Goal: Transaction & Acquisition: Download file/media

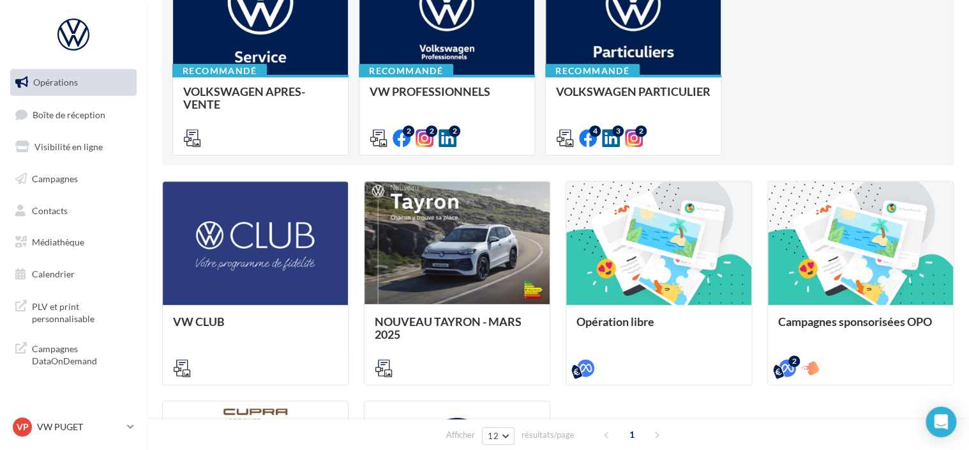
scroll to position [192, 0]
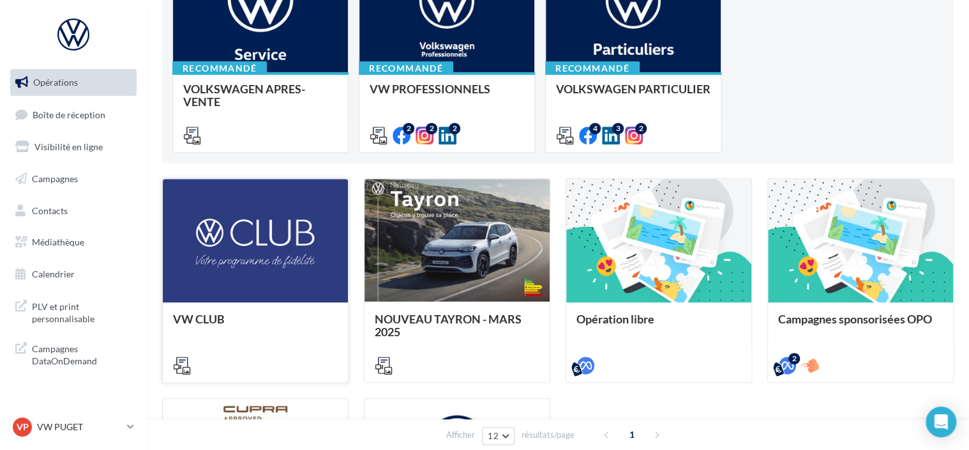
drag, startPoint x: 89, startPoint y: 244, endPoint x: 207, endPoint y: 206, distance: 123.6
click at [89, 244] on link "Médiathèque" at bounding box center [74, 242] width 132 height 27
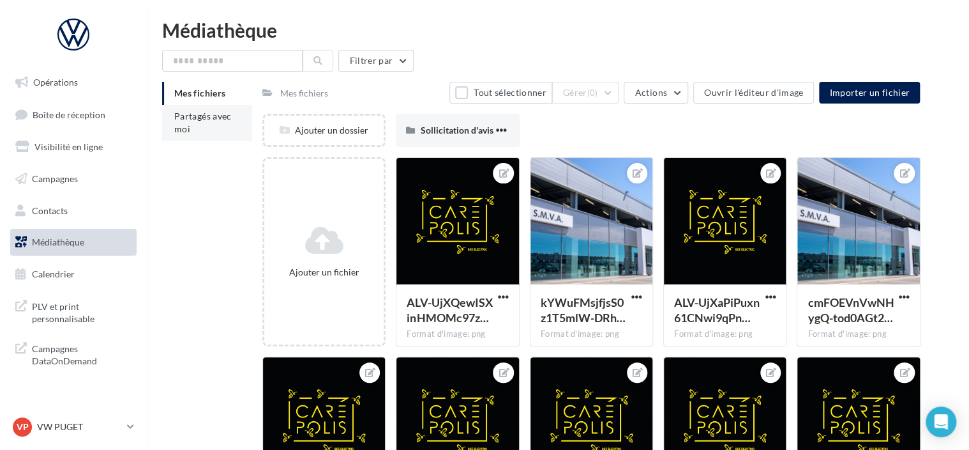
click at [232, 118] on li "Partagés avec moi" at bounding box center [207, 123] width 90 height 36
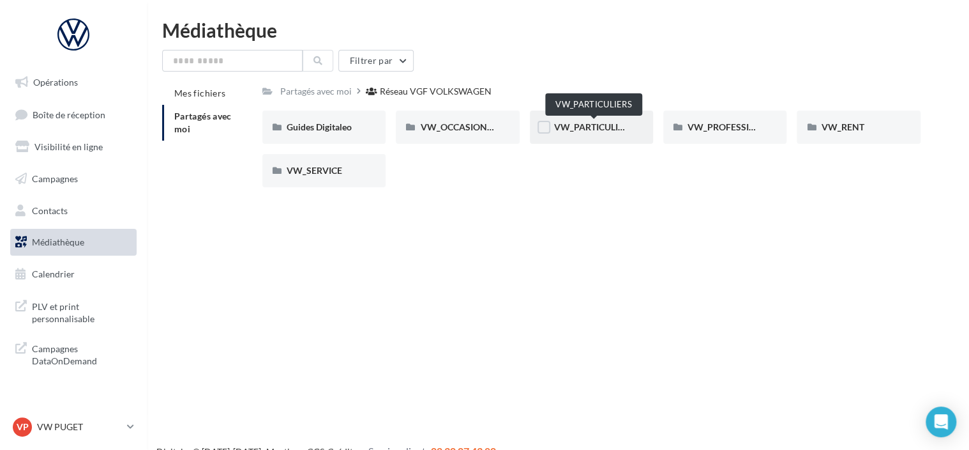
click at [615, 128] on span "VW_PARTICULIERS" at bounding box center [594, 126] width 80 height 11
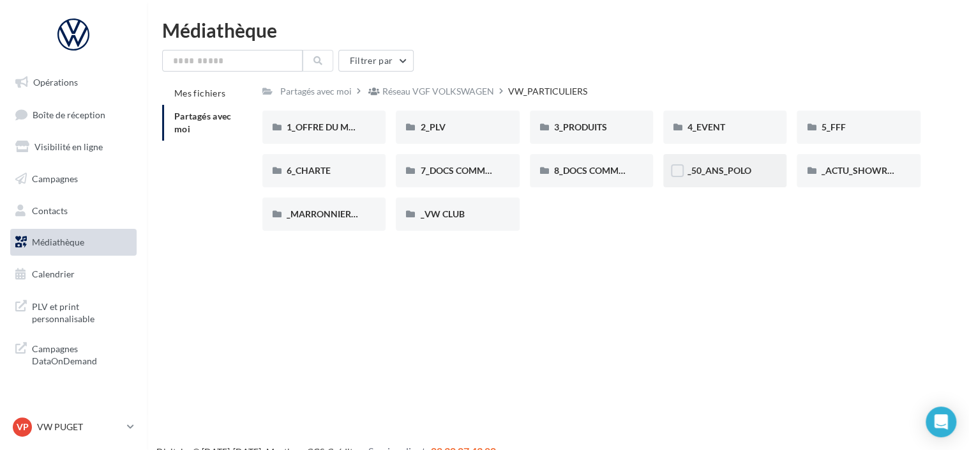
click at [747, 174] on span "_50_ANS_POLO" at bounding box center [720, 170] width 64 height 11
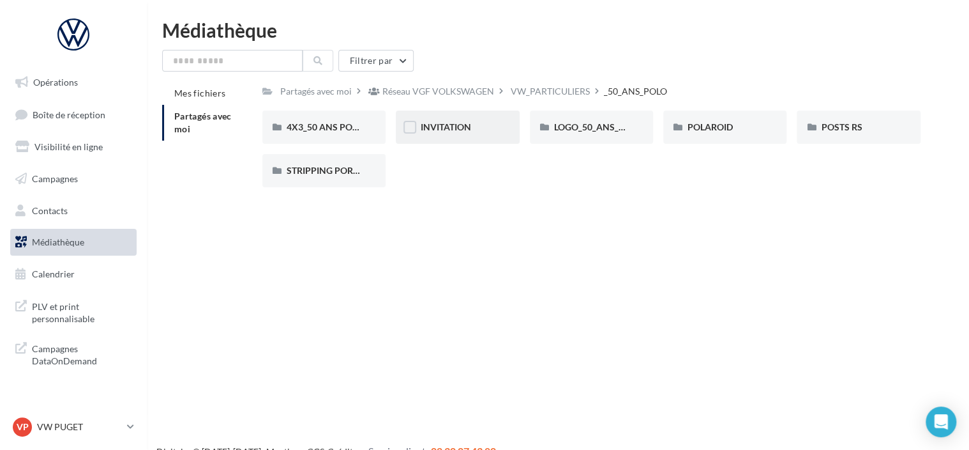
click at [478, 128] on div "INVITATION" at bounding box center [457, 127] width 75 height 13
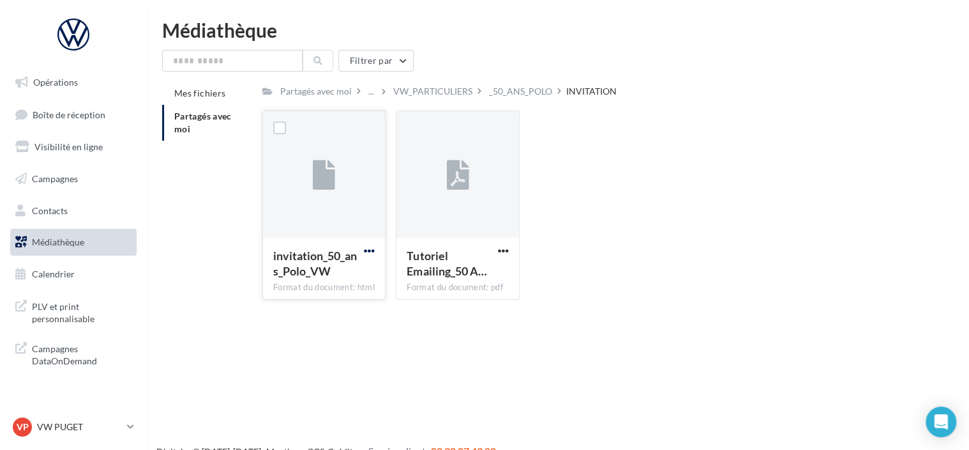
click at [367, 245] on span "button" at bounding box center [369, 250] width 11 height 11
click at [362, 270] on button "Télécharger" at bounding box center [314, 275] width 128 height 33
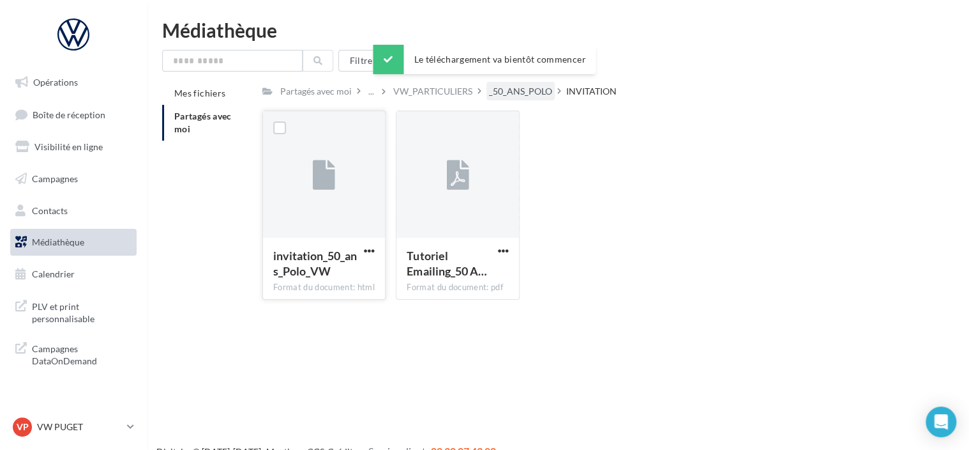
click at [521, 92] on div "_50_ANS_POLO" at bounding box center [520, 91] width 63 height 13
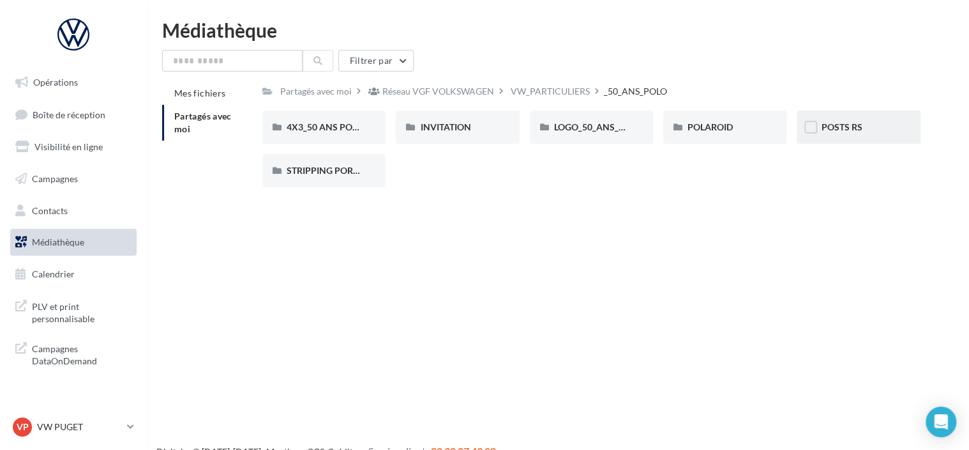
click at [854, 141] on div "POSTS RS" at bounding box center [858, 126] width 123 height 33
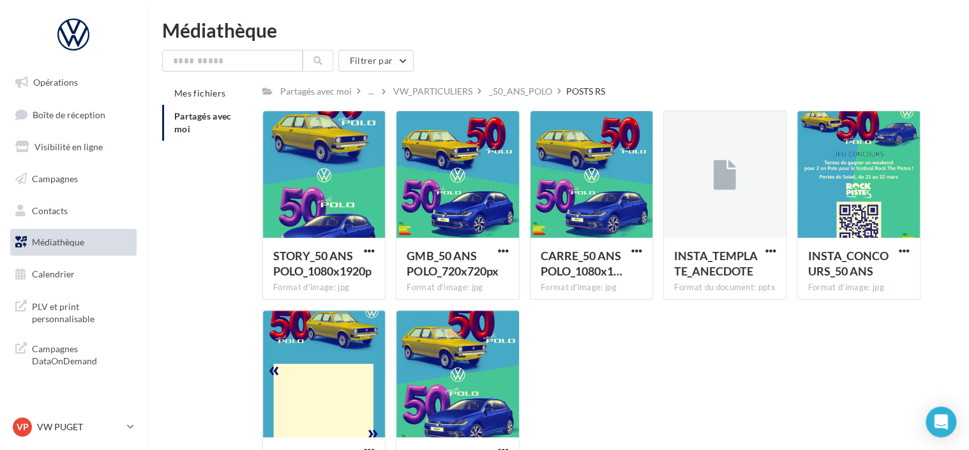
click at [217, 238] on div "Mes fichiers Partagés avec moi Partagés avec moi ... VW_PARTICULIERS _50_ANS_PO…" at bounding box center [563, 295] width 802 height 427
